Goal: Information Seeking & Learning: Learn about a topic

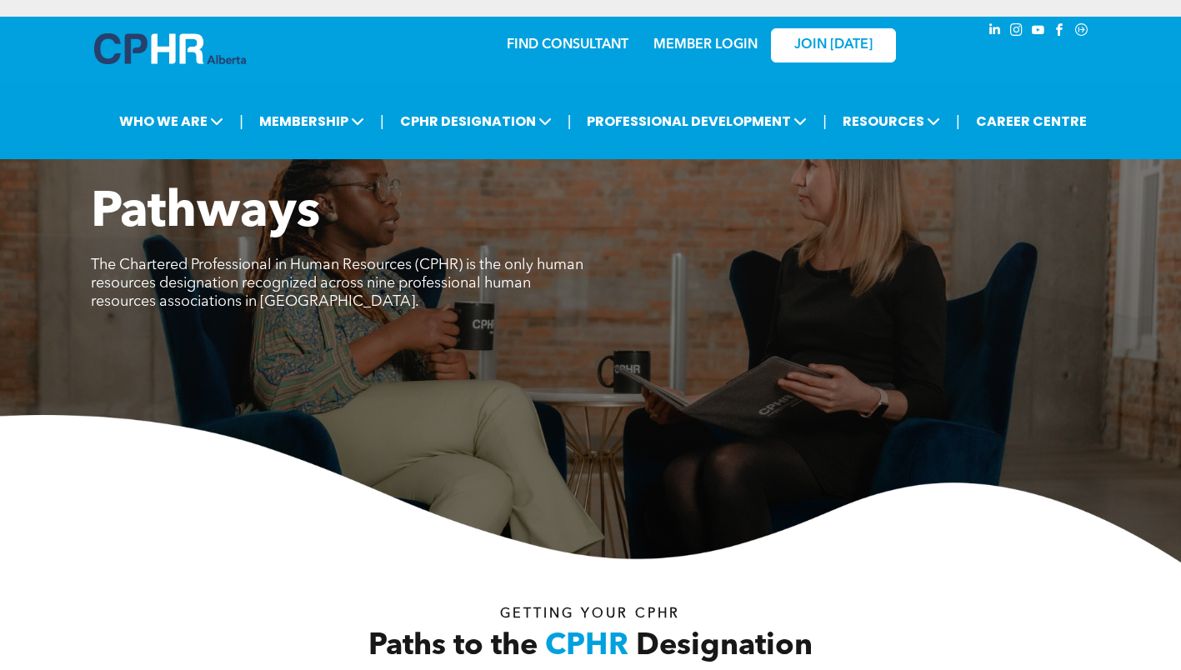
click at [593, 314] on div "Pathways The Chartered Professional in Human Resources (CPHR) is the only human…" at bounding box center [591, 257] width 1000 height 148
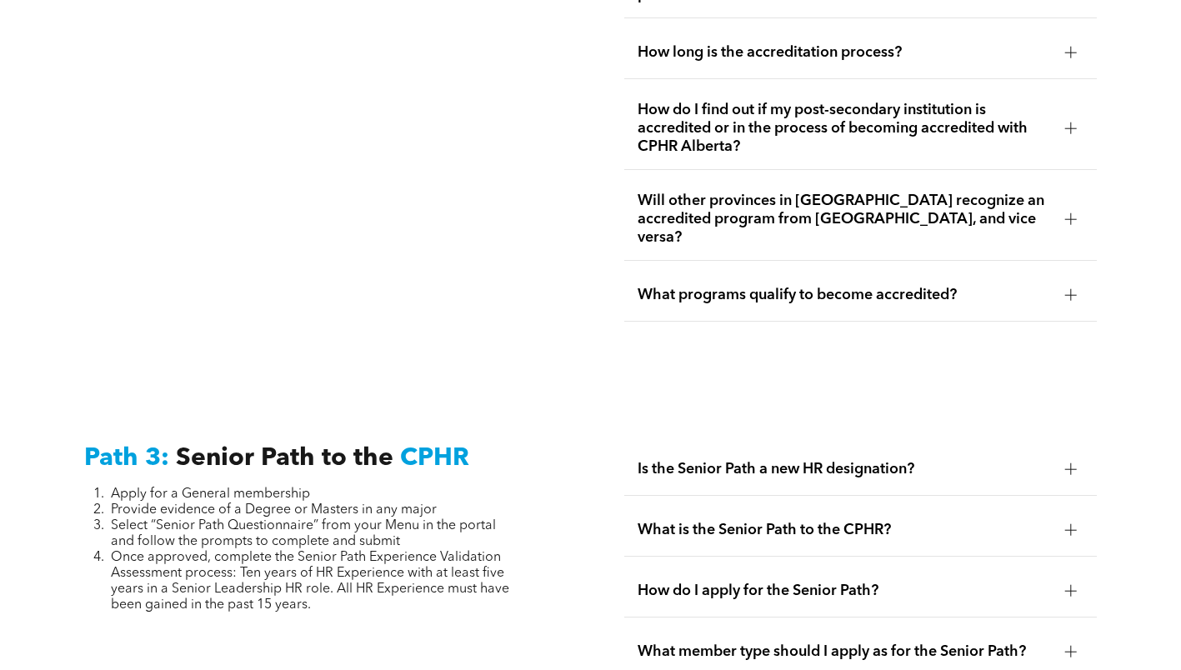
scroll to position [4036, 0]
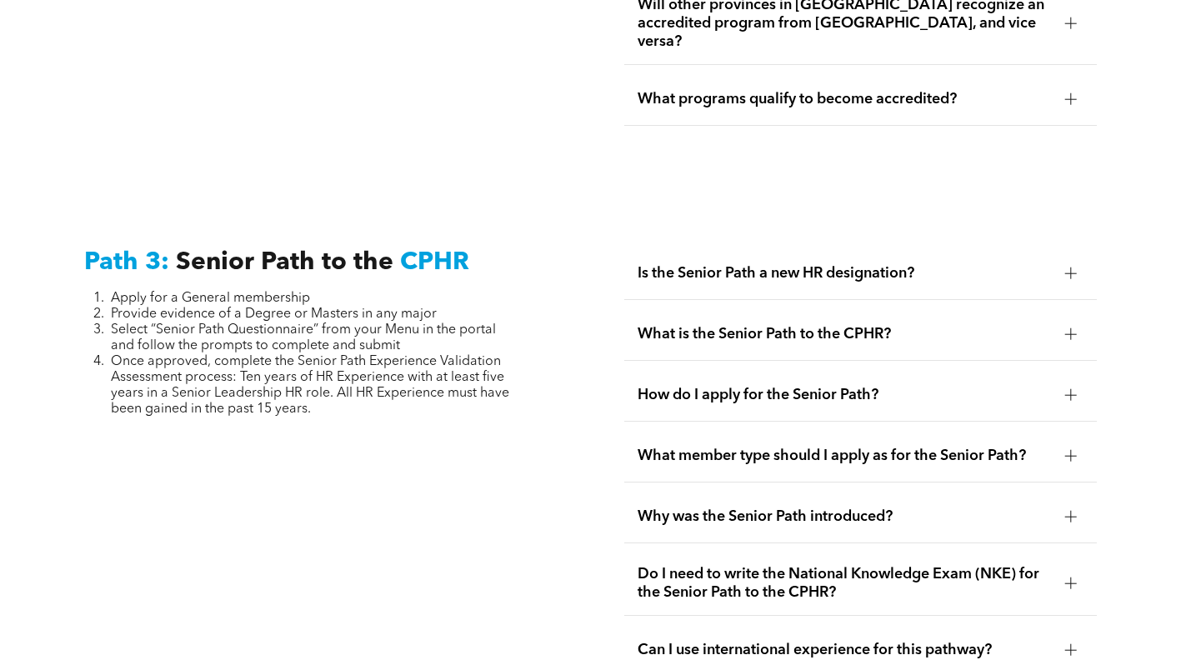
click at [259, 323] on span "Select “Senior Path Questionnaire” from your Menu in the portal and follow the …" at bounding box center [303, 337] width 385 height 29
click at [247, 307] on span "Provide evidence of a Degree or Masters in any major" at bounding box center [274, 313] width 326 height 13
drag, startPoint x: 232, startPoint y: 267, endPoint x: 463, endPoint y: 263, distance: 230.8
click at [463, 307] on li "Provide evidence of a Degree or Masters in any major" at bounding box center [315, 315] width 408 height 16
copy span "a Degree or Masters in any major"
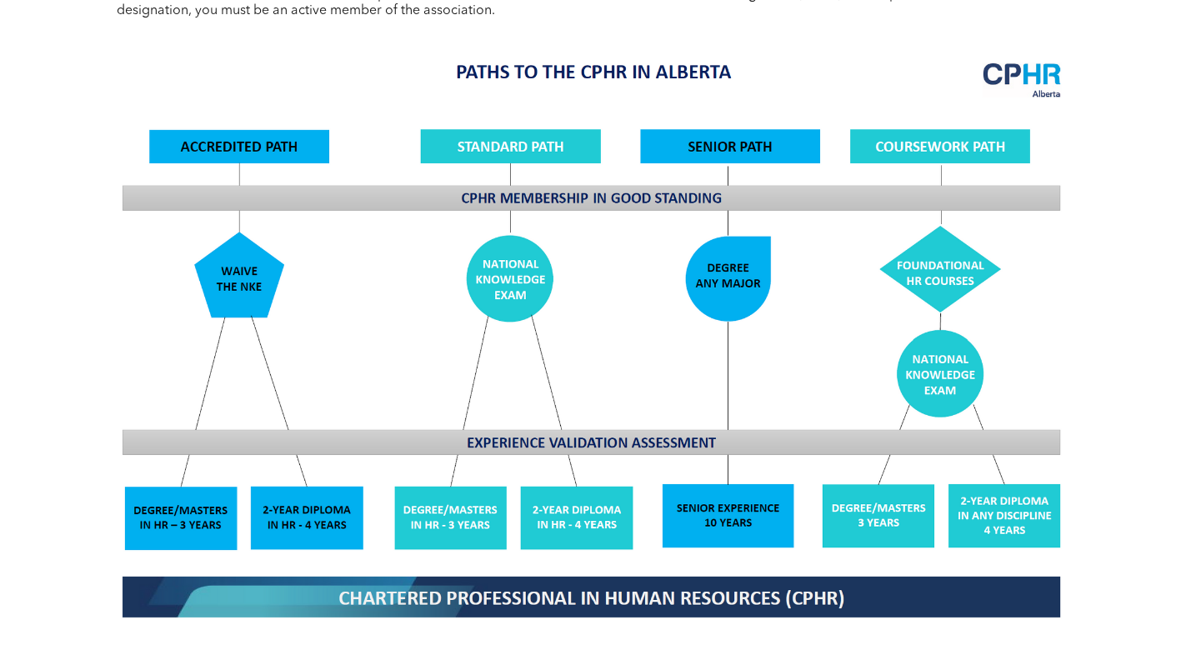
scroll to position [870, 0]
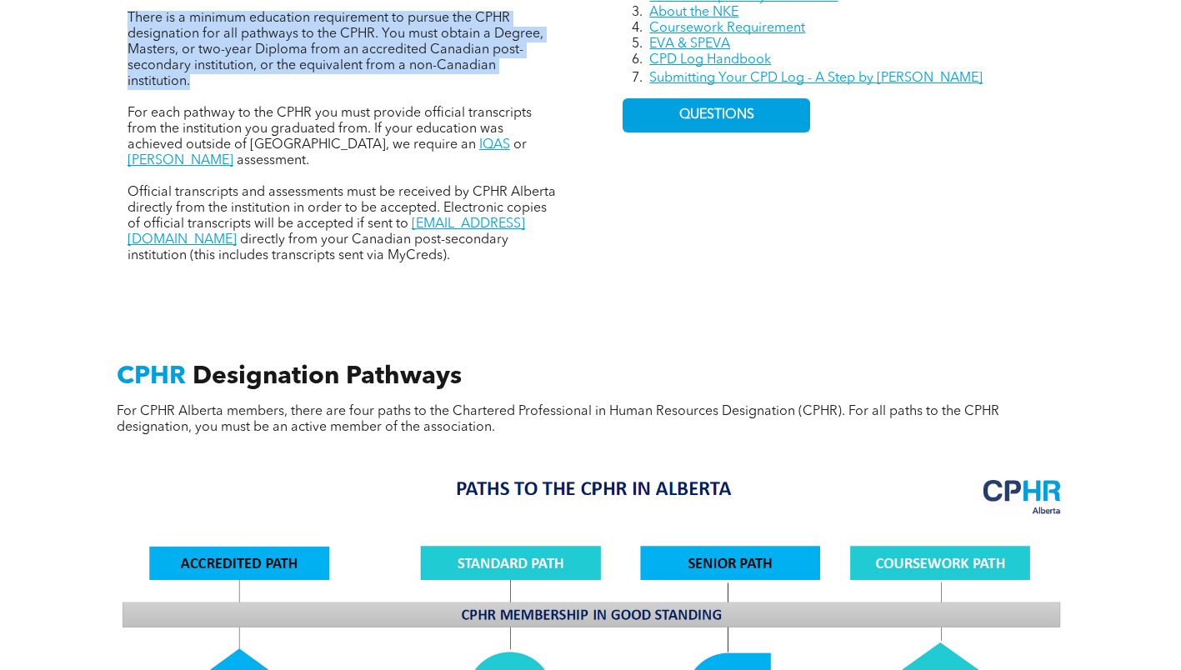
drag, startPoint x: 122, startPoint y: 21, endPoint x: 219, endPoint y: 77, distance: 112.3
click at [219, 77] on div "There is a minimum education requirement to pursue the CPHR designation for all…" at bounding box center [342, 80] width 457 height 394
copy span "There is a minimum education requirement to pursue the CPHR designation for all…"
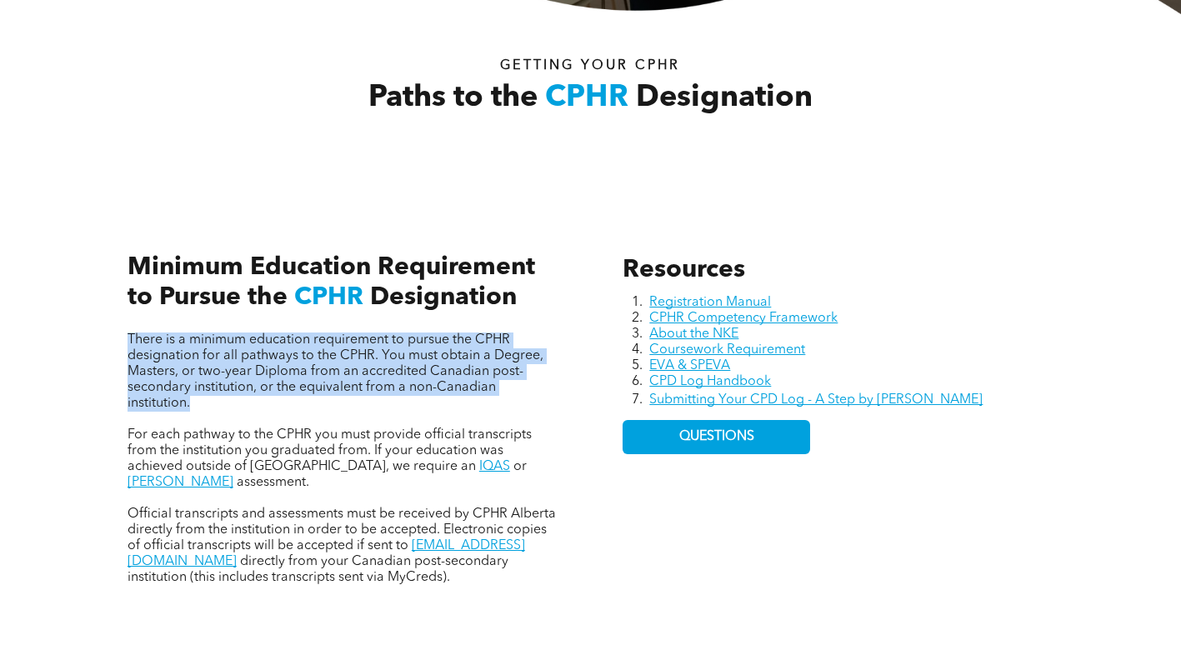
scroll to position [620, 0]
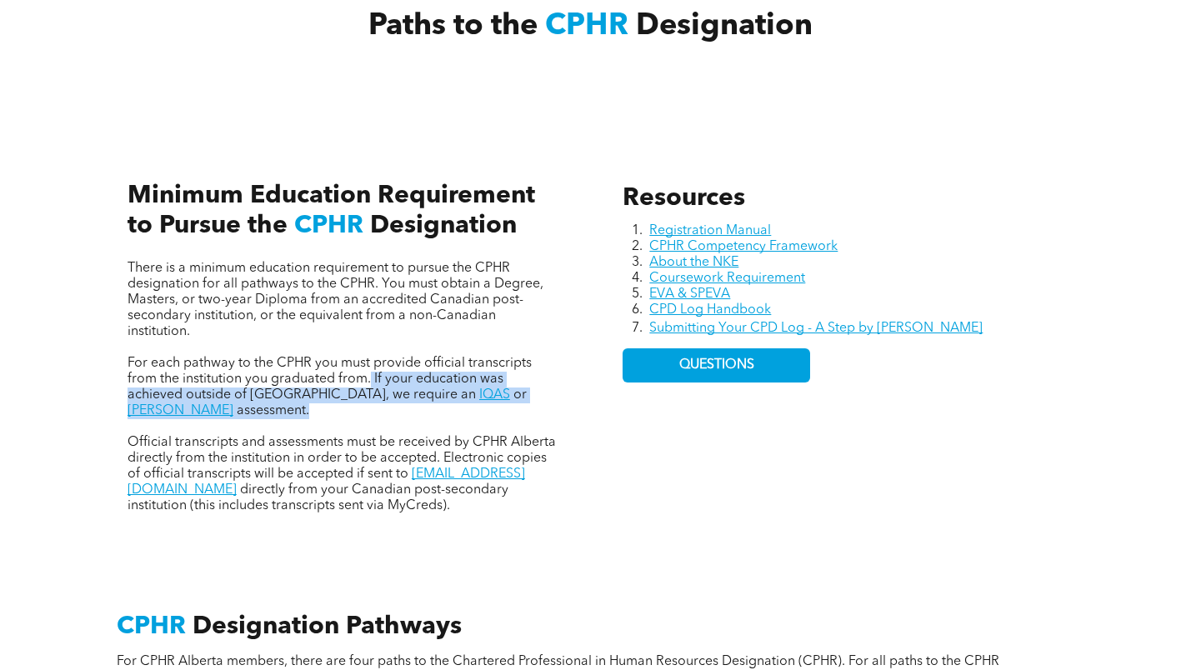
drag, startPoint x: 383, startPoint y: 381, endPoint x: 568, endPoint y: 402, distance: 186.2
click at [568, 402] on div "There is a minimum education requirement to pursue the CPHR designation for all…" at bounding box center [342, 329] width 457 height 394
copy p "If your education was achieved outside of Canada, we require an IQAS or WES ass…"
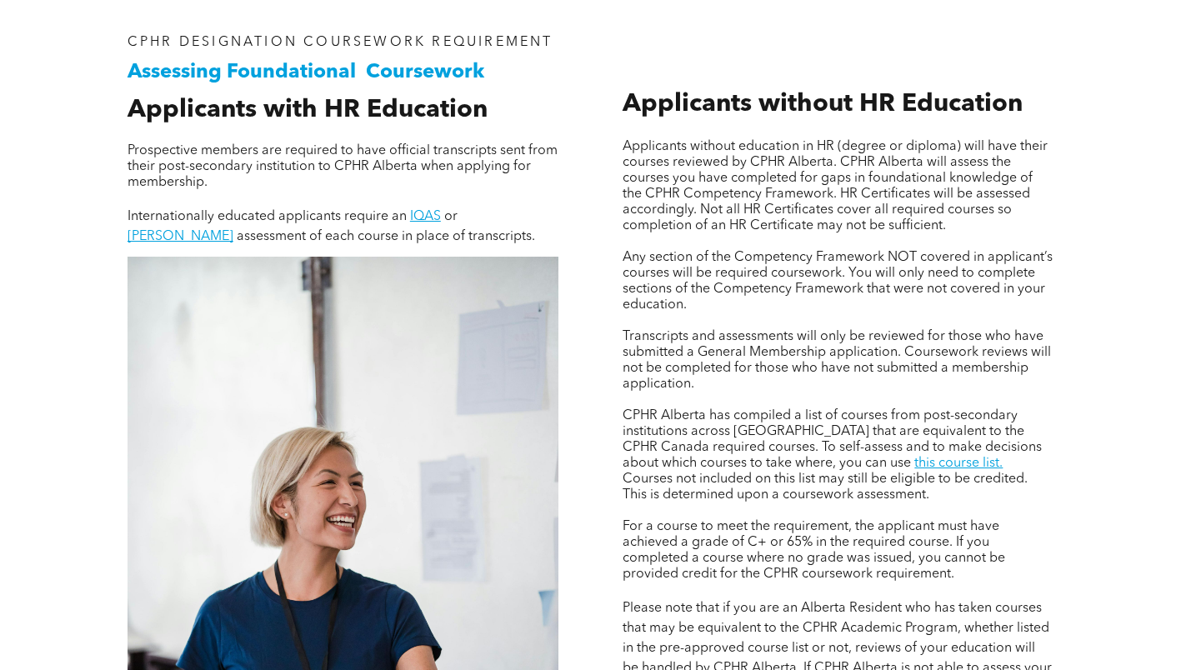
scroll to position [1333, 0]
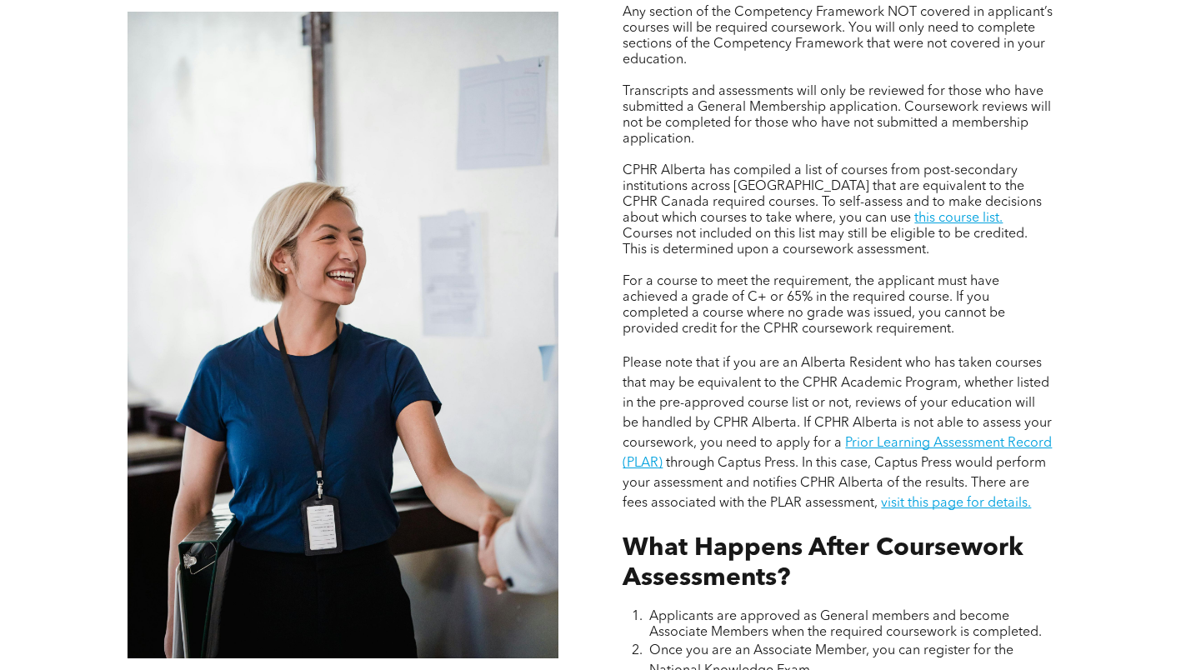
click at [1032, 386] on span "Please note that if you are an Alberta Resident who has taken courses that may …" at bounding box center [836, 403] width 429 height 93
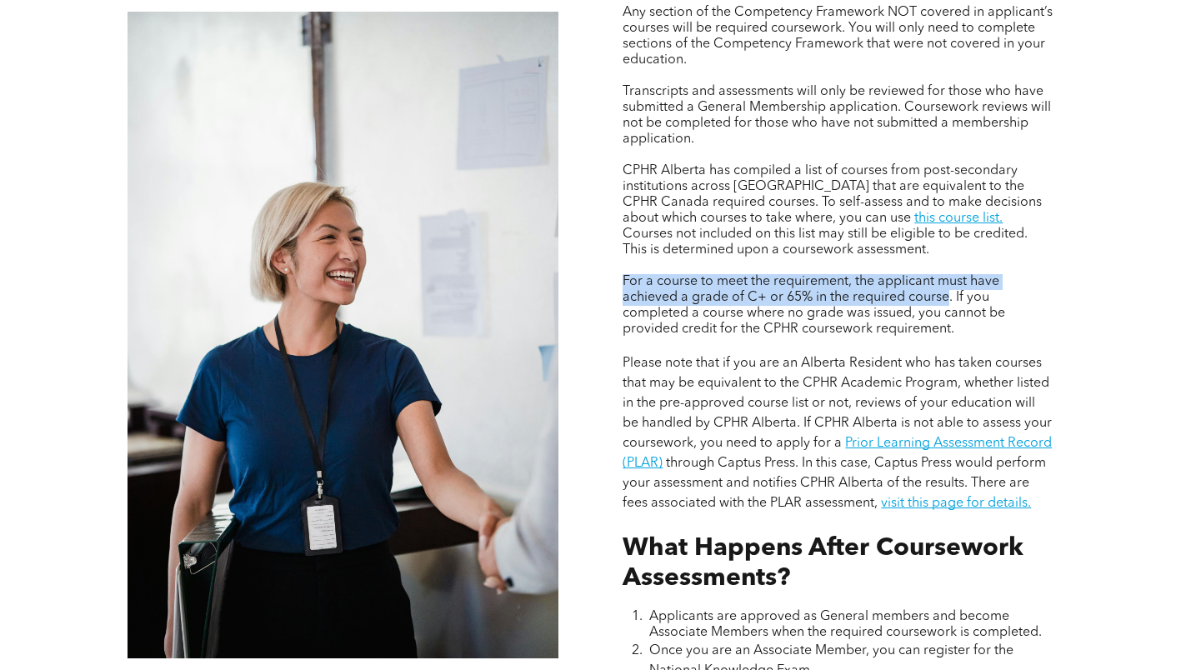
drag, startPoint x: 632, startPoint y: 282, endPoint x: 948, endPoint y: 294, distance: 316.9
click at [948, 294] on span "For a course to meet the requirement, the applicant must have achieved a grade …" at bounding box center [813, 305] width 382 height 61
copy span "For a course to meet the requirement, the applicant must have achieved a grade …"
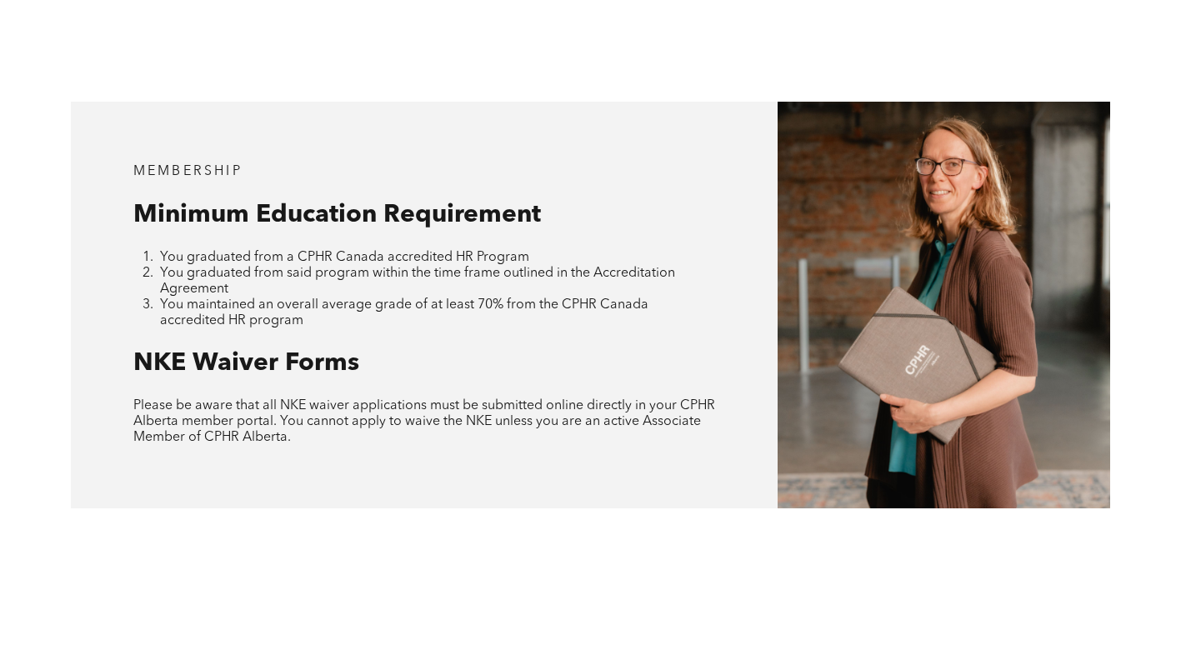
scroll to position [1417, 0]
